Goal: Book appointment/travel/reservation

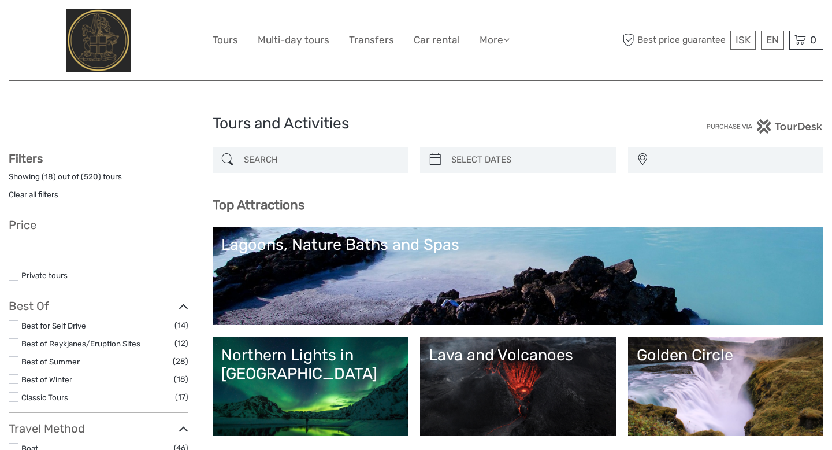
select select
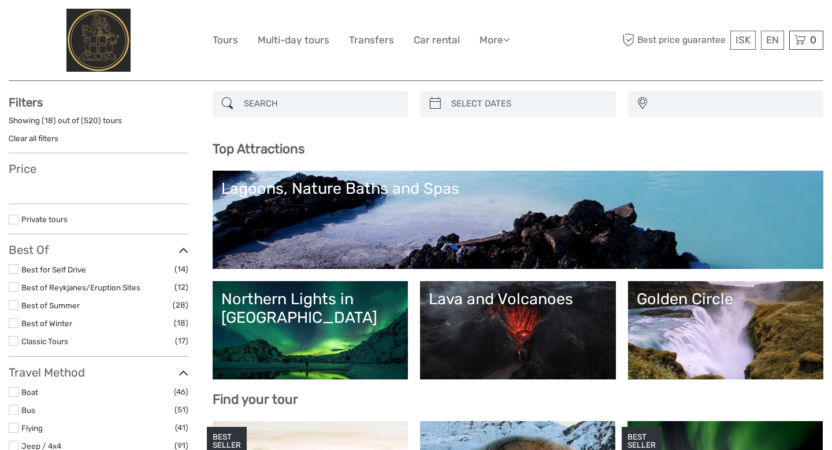
select select
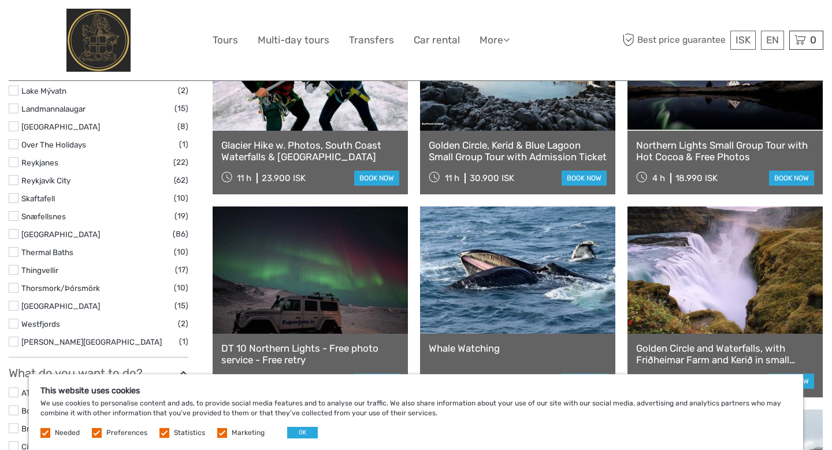
scroll to position [772, 0]
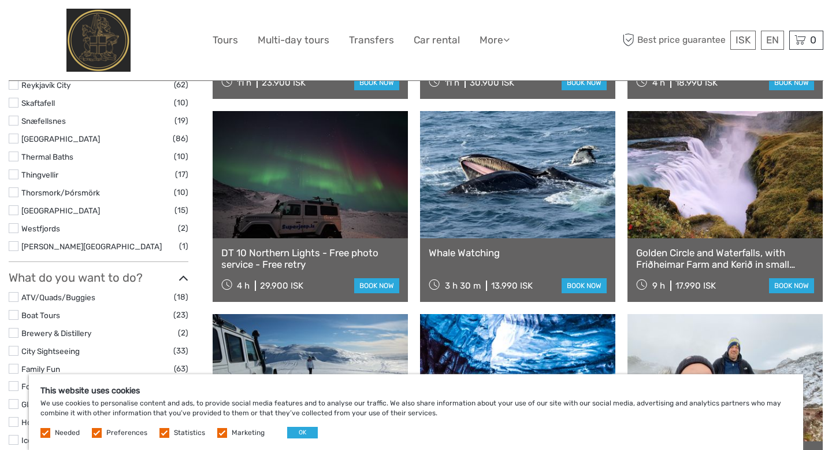
click at [709, 265] on link "Golden Circle and Waterfalls, with Friðheimar Farm and Kerið in small group" at bounding box center [725, 259] width 178 height 24
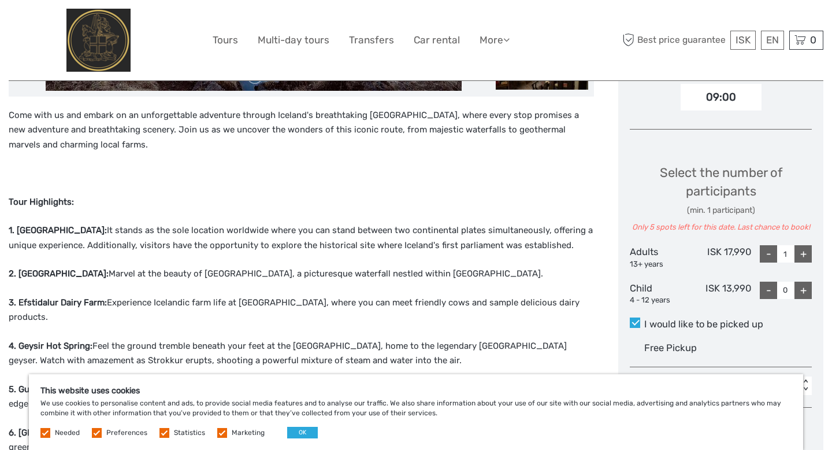
scroll to position [422, 0]
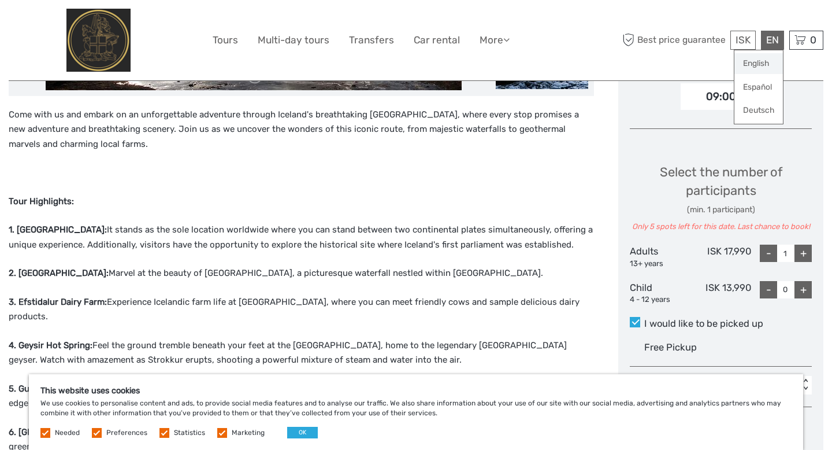
click at [753, 64] on link "English" at bounding box center [759, 63] width 49 height 21
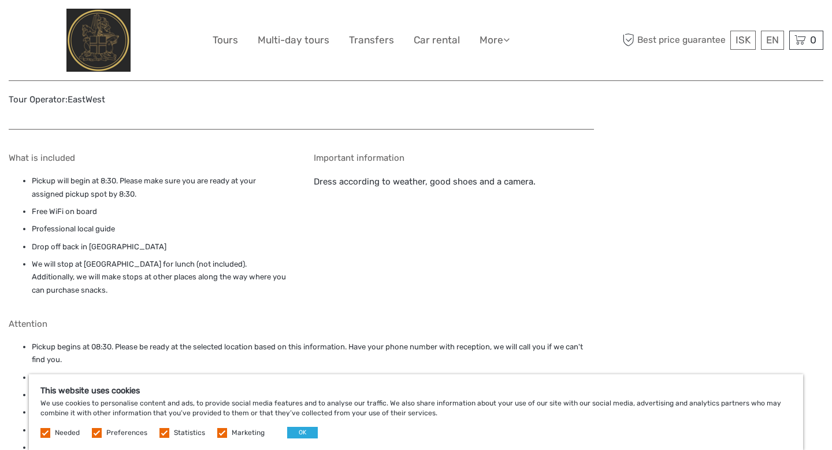
scroll to position [1392, 0]
